Goal: Navigation & Orientation: Find specific page/section

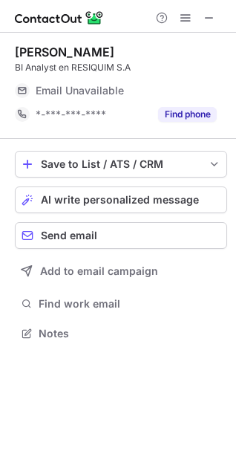
scroll to position [323, 236]
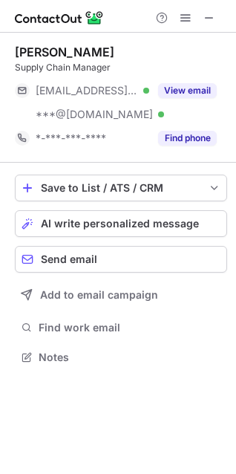
scroll to position [347, 236]
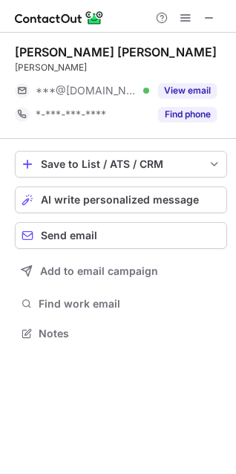
scroll to position [323, 236]
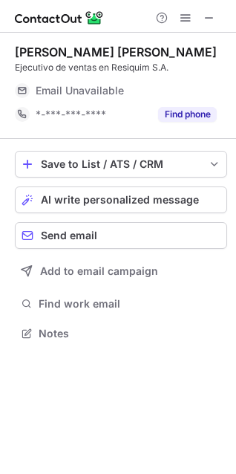
scroll to position [323, 236]
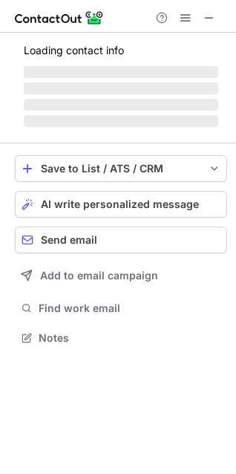
scroll to position [323, 236]
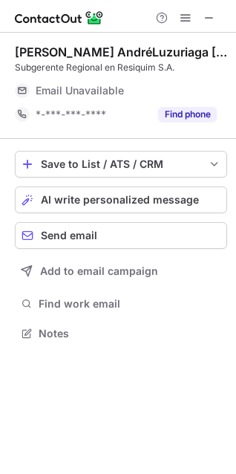
scroll to position [323, 236]
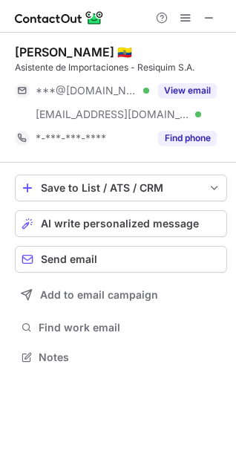
scroll to position [347, 236]
